Goal: Transaction & Acquisition: Book appointment/travel/reservation

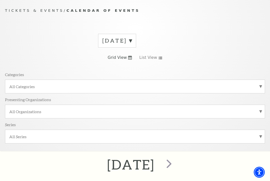
click at [132, 39] on label "August 2025" at bounding box center [117, 41] width 30 height 8
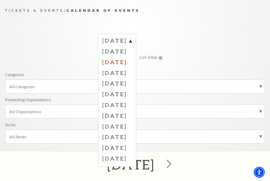
click at [132, 59] on label "October 2025" at bounding box center [117, 62] width 30 height 11
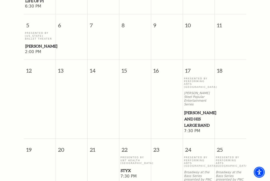
scroll to position [330, 0]
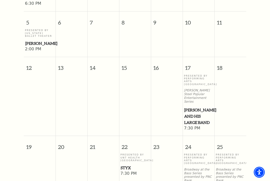
click at [194, 107] on span "Lyle Lovett and his Large Band" at bounding box center [198, 116] width 29 height 19
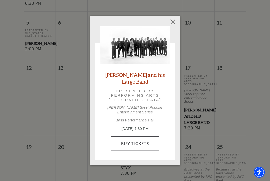
click at [136, 142] on link "Buy Tickets" at bounding box center [135, 143] width 48 height 14
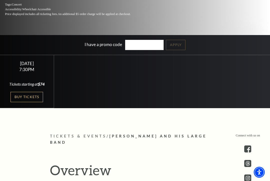
scroll to position [105, 0]
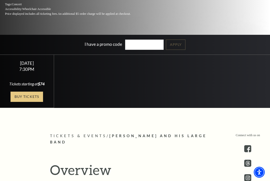
click at [25, 96] on link "Buy Tickets" at bounding box center [27, 97] width 33 height 10
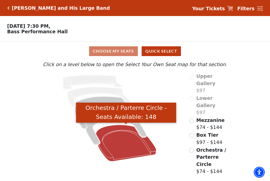
click at [127, 141] on icon "Orchestra / Parterre Circle - Seats Available: 148" at bounding box center [126, 143] width 61 height 37
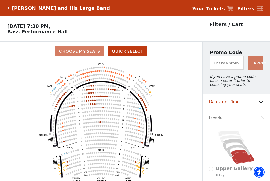
scroll to position [23, 0]
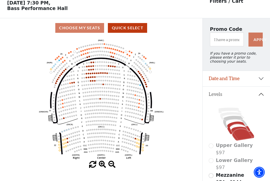
click at [233, 124] on icon at bounding box center [238, 128] width 23 height 13
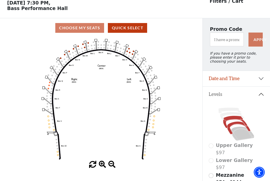
click at [231, 118] on icon at bounding box center [235, 122] width 24 height 12
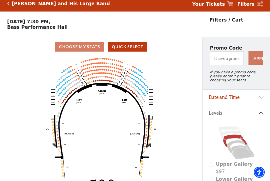
scroll to position [4, 0]
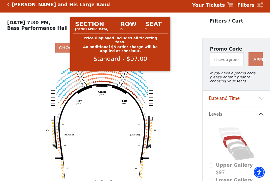
click at [120, 74] on circle at bounding box center [121, 74] width 2 height 2
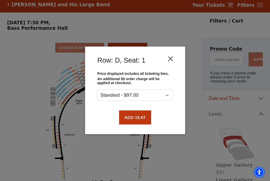
click at [171, 59] on button "Close" at bounding box center [171, 59] width 10 height 10
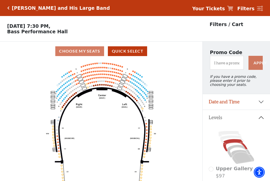
scroll to position [0, 0]
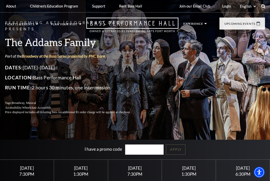
click at [263, 6] on icon at bounding box center [263, 6] width 5 height 5
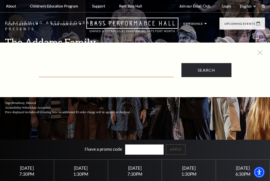
click at [85, 76] on input "Text field" at bounding box center [106, 72] width 135 height 10
type input "b"
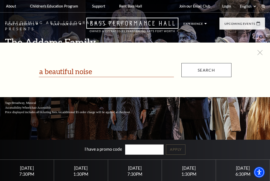
type input "a beautiful noise"
click at [205, 67] on input "Search" at bounding box center [206, 70] width 50 height 14
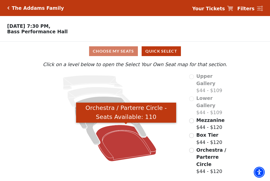
click at [129, 149] on icon "Orchestra / Parterre Circle - Seats Available: 110" at bounding box center [126, 143] width 61 height 37
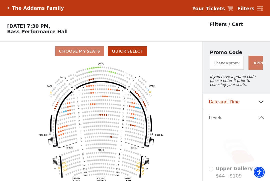
scroll to position [23, 0]
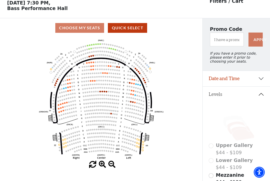
click at [232, 124] on icon at bounding box center [238, 128] width 23 height 13
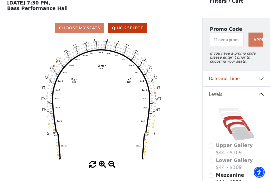
click at [232, 119] on icon at bounding box center [235, 122] width 24 height 12
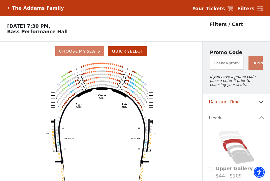
scroll to position [0, 0]
click at [65, 25] on p "Friday, October 24 at 7:30 PM, Bass Performance Hall" at bounding box center [101, 28] width 202 height 11
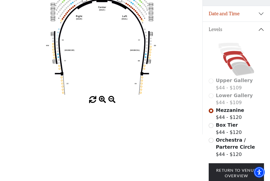
scroll to position [89, 0]
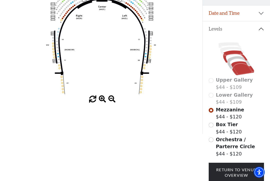
click at [244, 70] on icon at bounding box center [242, 68] width 23 height 14
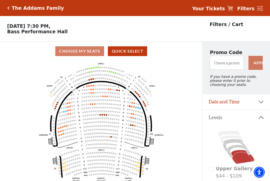
scroll to position [23, 0]
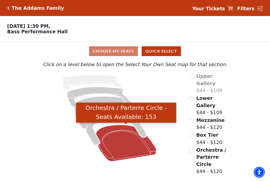
click at [115, 146] on icon "Orchestra / Parterre Circle - Seats Available: 153" at bounding box center [126, 143] width 61 height 37
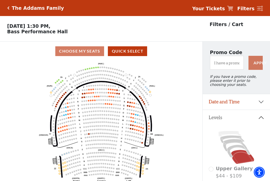
scroll to position [23, 0]
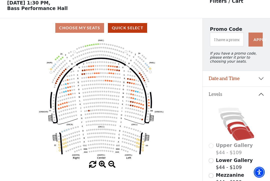
click at [232, 123] on icon at bounding box center [238, 128] width 23 height 13
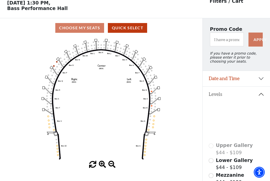
click at [230, 118] on icon at bounding box center [235, 122] width 24 height 12
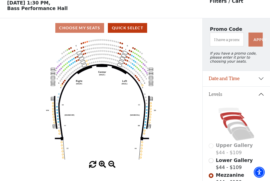
click at [228, 115] on icon at bounding box center [232, 116] width 24 height 8
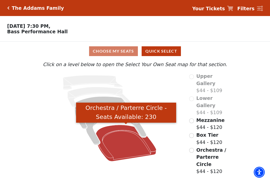
click at [120, 140] on icon "Orchestra / Parterre Circle - Seats Available: 230" at bounding box center [126, 143] width 61 height 37
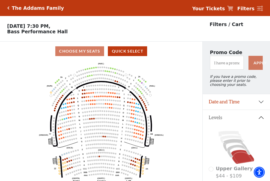
scroll to position [23, 0]
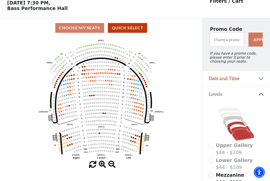
click at [231, 126] on icon at bounding box center [238, 128] width 23 height 13
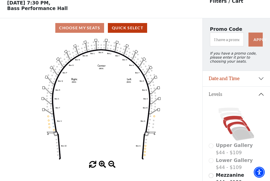
click at [230, 118] on icon at bounding box center [235, 122] width 24 height 12
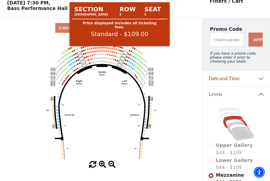
click at [115, 47] on icon "Center (MEZC) Right (MEZR) Left (MEZL) (MEXBOXR) (MEXBOXL) XX WW CC DD YY BB ZZ…" at bounding box center [101, 99] width 182 height 123
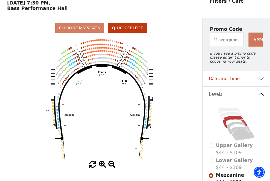
click at [241, 77] on button "Date and Time" at bounding box center [236, 79] width 67 height 16
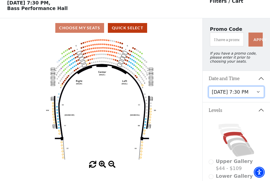
click at [245, 96] on select "Friday, October 24 at 7:30 PM Saturday, October 25 at 1:30 PM Saturday, October…" at bounding box center [236, 91] width 55 height 11
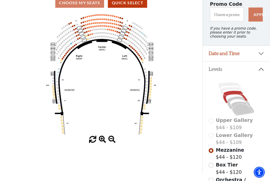
scroll to position [48, 0]
click at [241, 109] on icon at bounding box center [242, 109] width 23 height 14
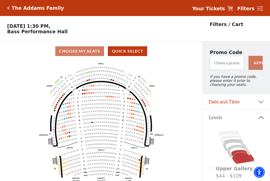
scroll to position [23, 0]
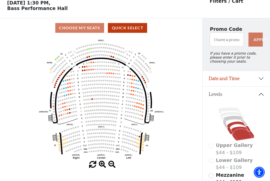
click at [236, 124] on icon at bounding box center [238, 128] width 23 height 13
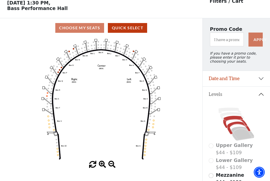
click at [232, 117] on icon at bounding box center [235, 122] width 24 height 12
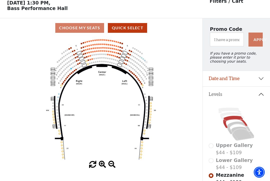
click at [261, 78] on button "Date and Time" at bounding box center [236, 79] width 67 height 16
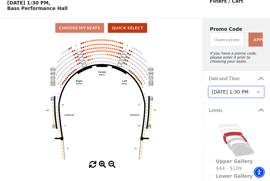
click at [256, 93] on select "Friday, October 24 at 7:30 PM Saturday, October 25 at 1:30 PM Saturday, October…" at bounding box center [236, 91] width 55 height 11
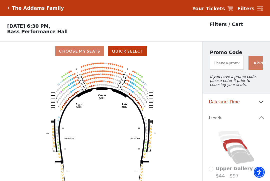
scroll to position [23, 0]
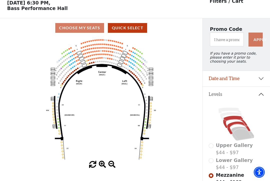
click at [234, 124] on icon at bounding box center [238, 128] width 23 height 13
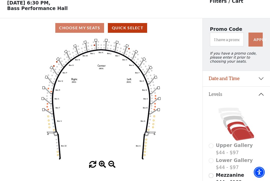
click at [237, 129] on icon at bounding box center [242, 134] width 23 height 14
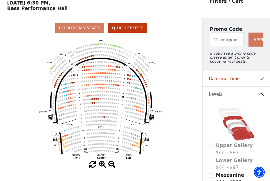
click at [233, 117] on icon at bounding box center [235, 122] width 24 height 12
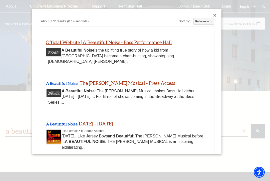
click at [124, 40] on link "Official Website | A Beautiful Noise - Bass Performance Hall" at bounding box center [109, 42] width 126 height 6
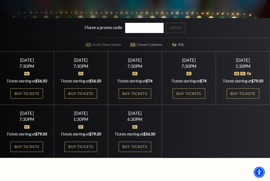
scroll to position [124, 0]
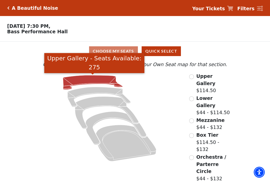
click at [96, 79] on icon "Upper Gallery - Seats Available: 275" at bounding box center [93, 82] width 60 height 14
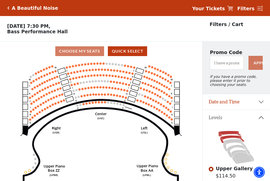
click at [229, 138] on icon at bounding box center [232, 139] width 24 height 8
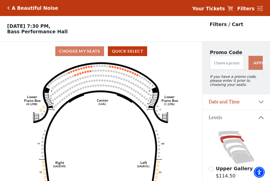
scroll to position [23, 0]
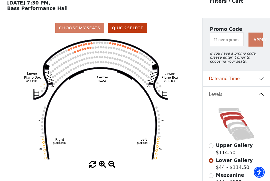
click at [230, 117] on icon at bounding box center [235, 122] width 24 height 12
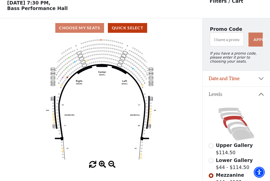
click at [260, 78] on button "Date and Time" at bounding box center [236, 79] width 67 height 16
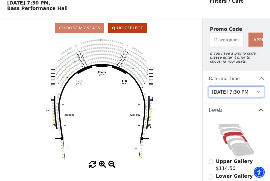
click at [252, 90] on select "[DATE] 7:30 PM [DATE] 7:30 PM [DATE] 7:30 PM [DATE] 7:30 PM [DATE] 1:30 PM [DAT…" at bounding box center [236, 91] width 55 height 11
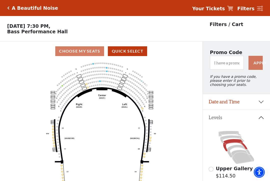
scroll to position [23, 0]
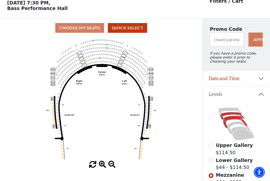
click at [229, 114] on icon at bounding box center [232, 116] width 24 height 8
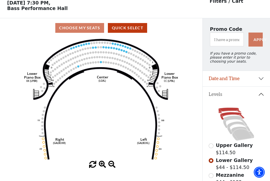
click at [228, 109] on icon at bounding box center [229, 111] width 23 height 6
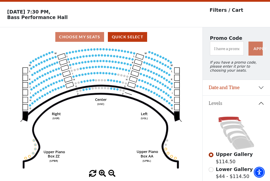
scroll to position [14, 0]
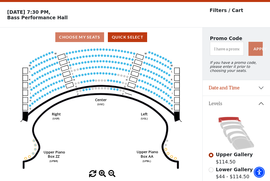
click at [256, 87] on button "Date and Time" at bounding box center [236, 88] width 67 height 16
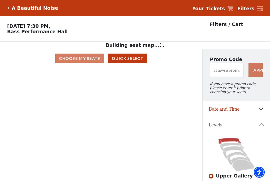
scroll to position [23, 0]
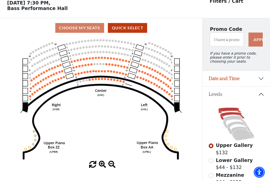
click at [230, 114] on icon at bounding box center [232, 116] width 24 height 8
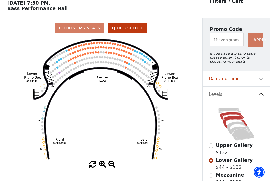
click at [231, 118] on icon at bounding box center [235, 122] width 24 height 12
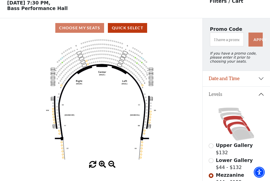
click at [234, 123] on icon at bounding box center [238, 128] width 23 height 13
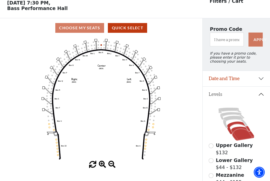
click at [237, 129] on icon at bounding box center [242, 134] width 23 height 14
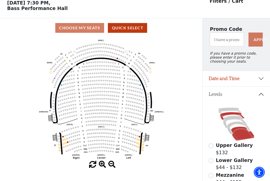
click at [232, 114] on icon at bounding box center [232, 116] width 24 height 8
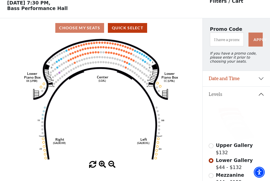
click at [229, 109] on icon at bounding box center [229, 111] width 23 height 6
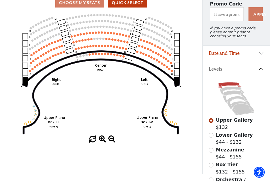
scroll to position [49, 0]
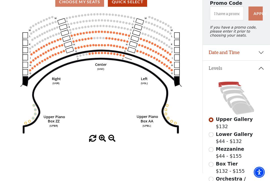
click at [232, 54] on button "Date and Time" at bounding box center [236, 53] width 67 height 16
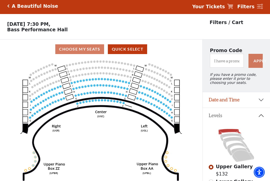
scroll to position [23, 0]
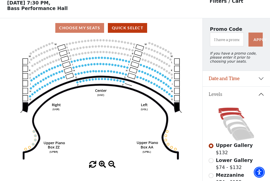
click at [233, 114] on icon at bounding box center [232, 116] width 24 height 8
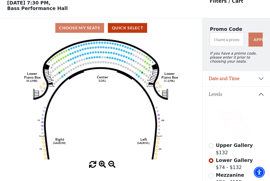
click at [231, 118] on icon at bounding box center [235, 122] width 24 height 12
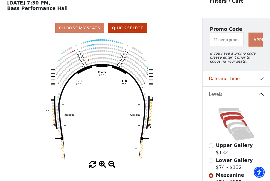
click at [230, 114] on icon at bounding box center [232, 116] width 24 height 8
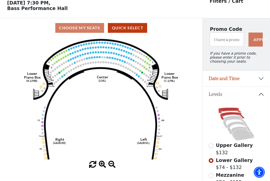
click at [231, 110] on icon at bounding box center [229, 111] width 23 height 6
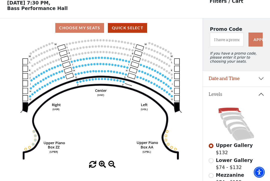
click at [259, 79] on button "Date and Time" at bounding box center [236, 79] width 67 height 16
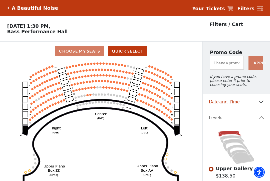
scroll to position [23, 0]
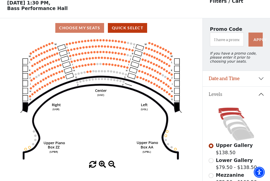
click at [224, 114] on icon at bounding box center [232, 116] width 24 height 8
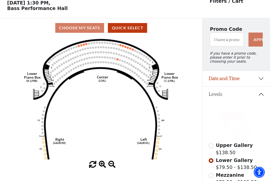
click at [232, 118] on icon at bounding box center [235, 122] width 24 height 12
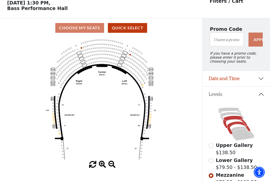
click at [235, 123] on icon at bounding box center [238, 128] width 23 height 13
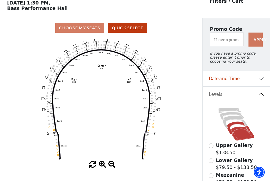
click at [239, 132] on icon at bounding box center [242, 134] width 23 height 14
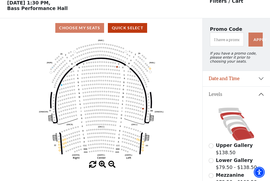
click at [232, 114] on icon at bounding box center [232, 116] width 24 height 8
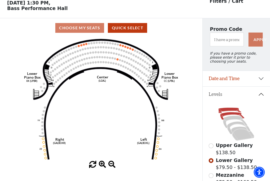
click at [228, 110] on icon at bounding box center [229, 111] width 23 height 6
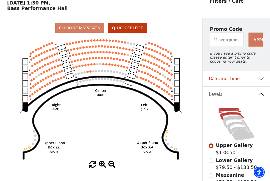
click at [228, 115] on icon at bounding box center [232, 116] width 24 height 8
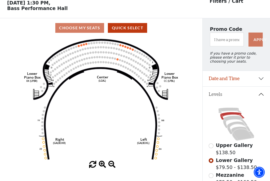
click at [253, 78] on button "Date and Time" at bounding box center [236, 79] width 67 height 16
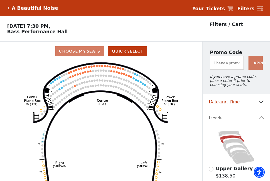
scroll to position [23, 0]
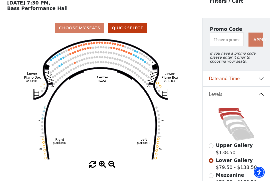
click at [229, 109] on icon at bounding box center [229, 111] width 23 height 6
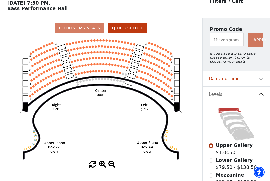
click at [252, 79] on button "Date and Time" at bounding box center [236, 79] width 67 height 16
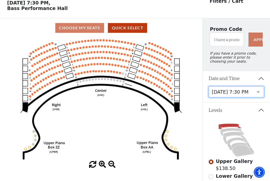
click at [238, 91] on select "[DATE] 7:30 PM [DATE] 7:30 PM [DATE] 7:30 PM [DATE] 7:30 PM [DATE] 1:30 PM [DAT…" at bounding box center [236, 91] width 55 height 11
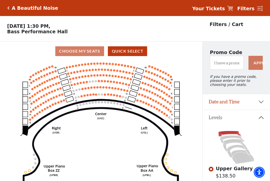
scroll to position [23, 0]
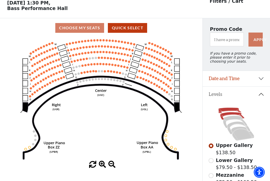
click at [236, 113] on icon at bounding box center [232, 116] width 24 height 8
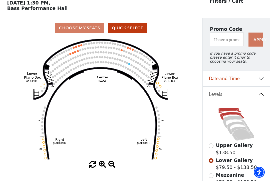
click at [227, 110] on icon at bounding box center [229, 111] width 23 height 6
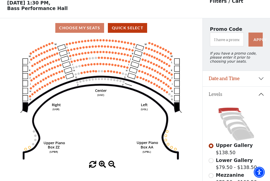
click at [245, 77] on button "Date and Time" at bounding box center [236, 79] width 67 height 16
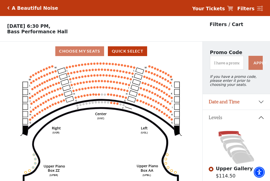
scroll to position [23, 0]
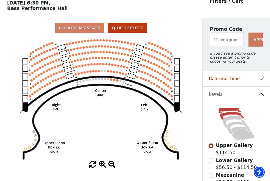
click at [229, 114] on icon at bounding box center [232, 116] width 24 height 8
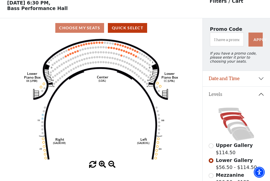
click at [230, 119] on icon at bounding box center [235, 122] width 24 height 12
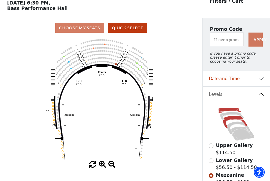
click at [227, 110] on icon at bounding box center [229, 111] width 23 height 6
